Goal: Navigation & Orientation: Find specific page/section

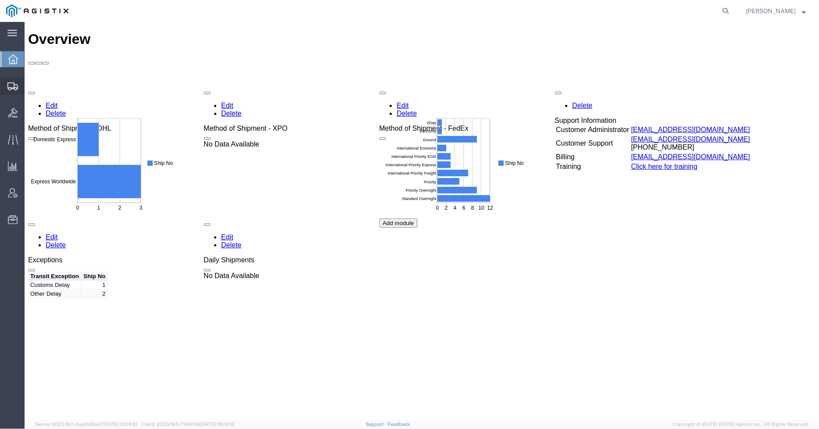
click at [14, 92] on div at bounding box center [12, 86] width 25 height 18
